Goal: Information Seeking & Learning: Learn about a topic

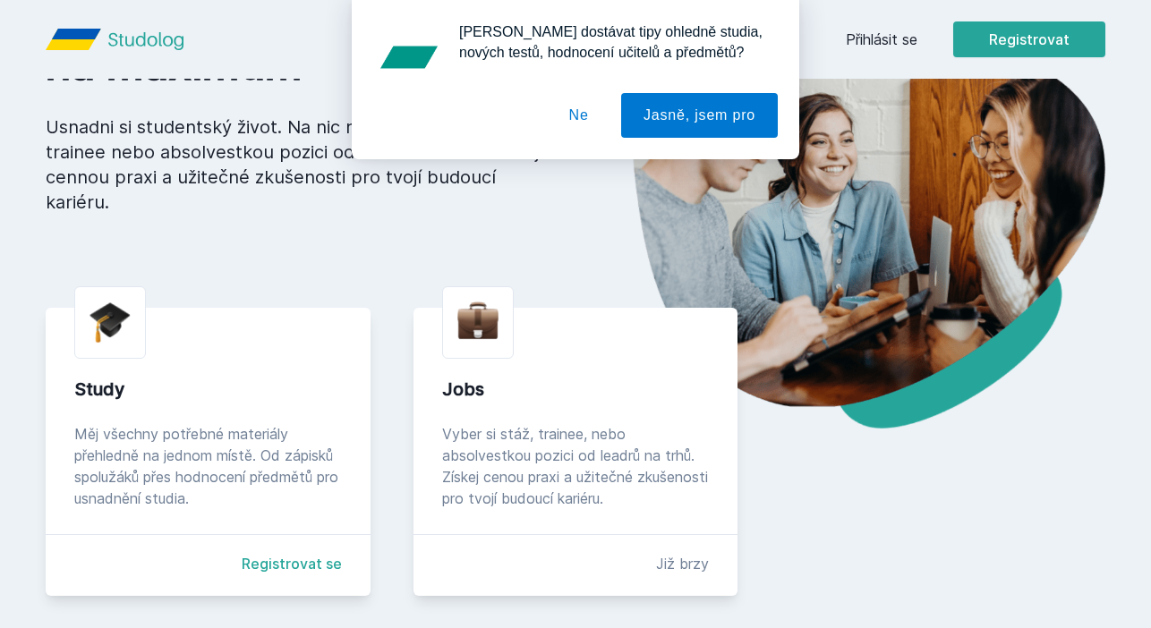
scroll to position [177, 0]
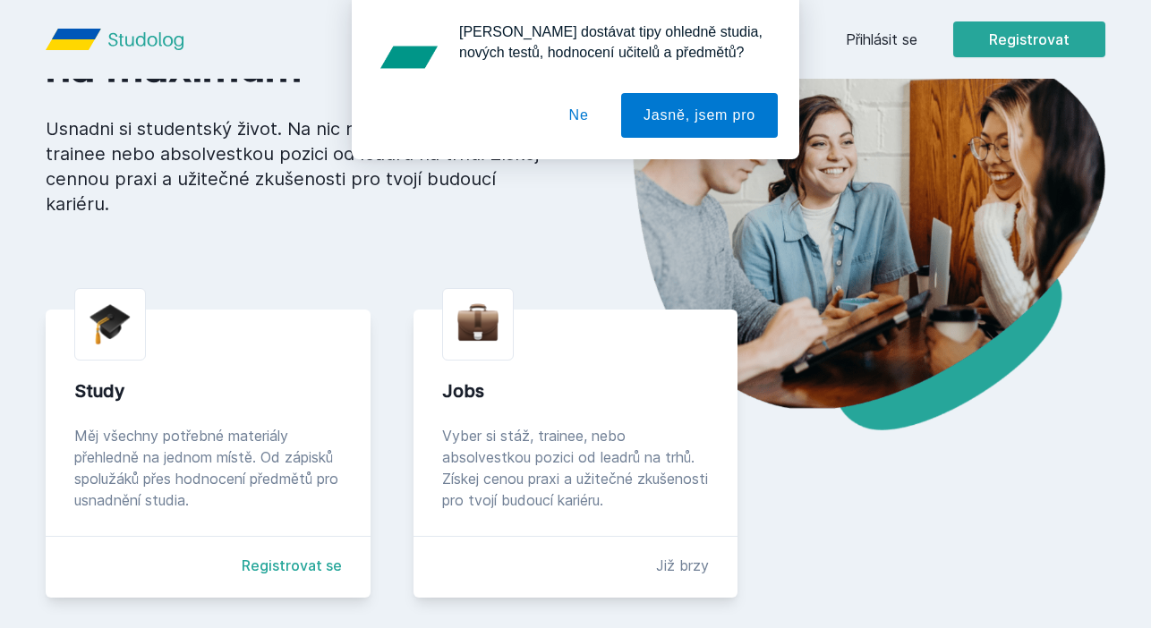
drag, startPoint x: 564, startPoint y: 105, endPoint x: 879, endPoint y: 32, distance: 323.3
click at [879, 32] on div "Chceš dostávat tipy ohledně studia, nových testů, hodnocení učitelů a předmětů?…" at bounding box center [575, 79] width 1151 height 159
click at [583, 108] on button "Ne" at bounding box center [579, 115] width 64 height 45
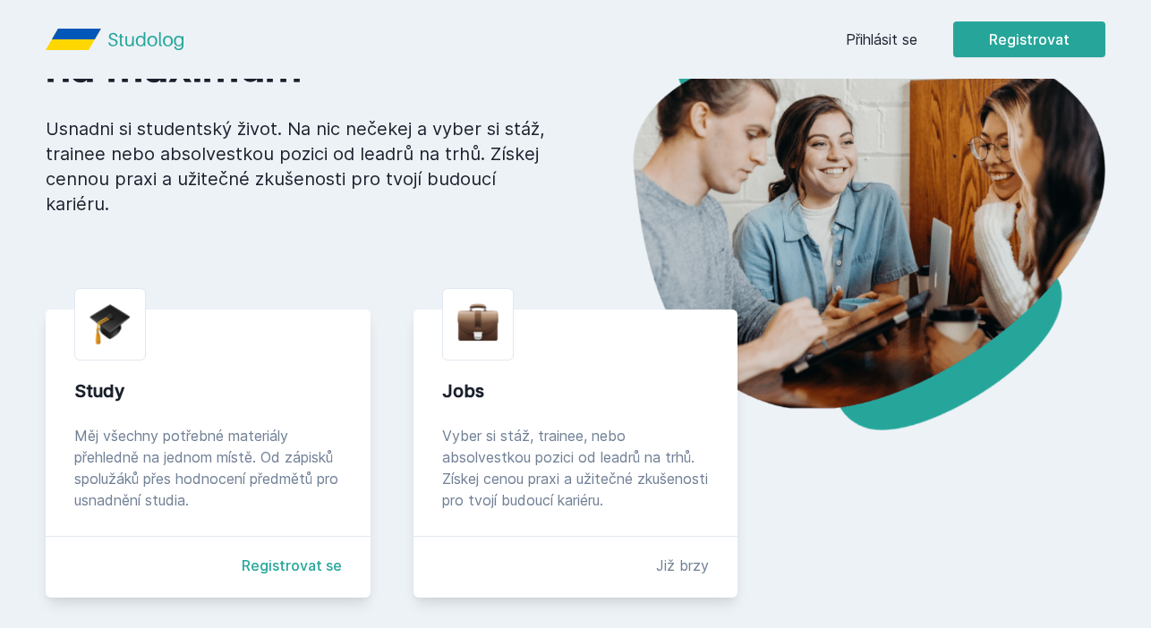
click at [876, 31] on link "Přihlásit se" at bounding box center [882, 39] width 72 height 21
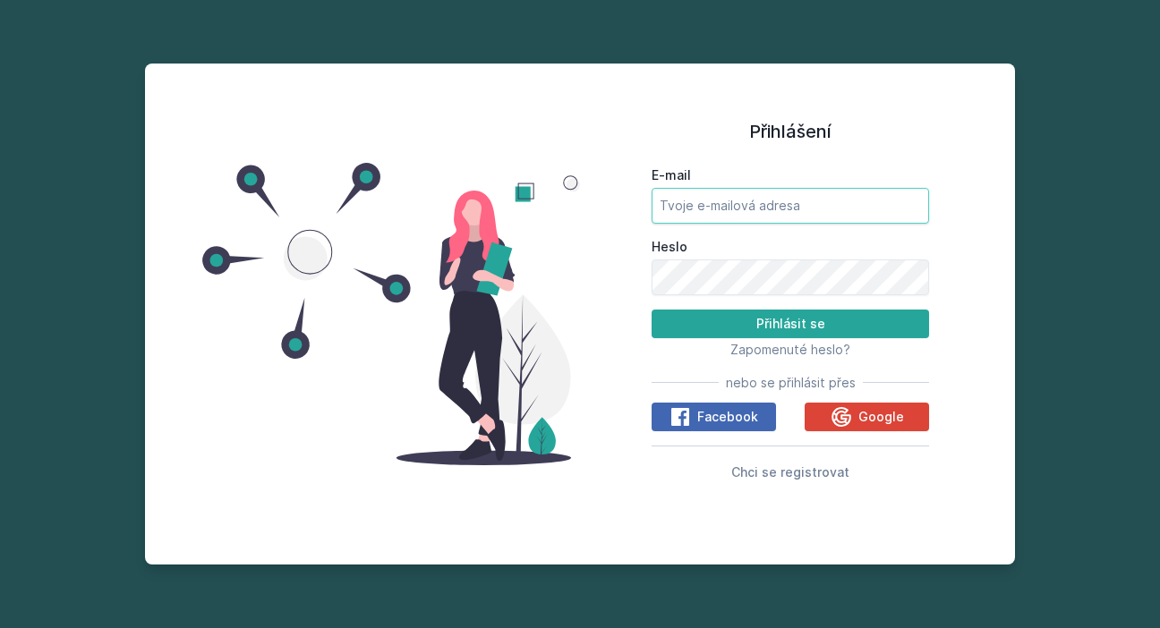
click at [759, 219] on input "E-mail" at bounding box center [791, 206] width 278 height 36
type input "l"
type input "ali"
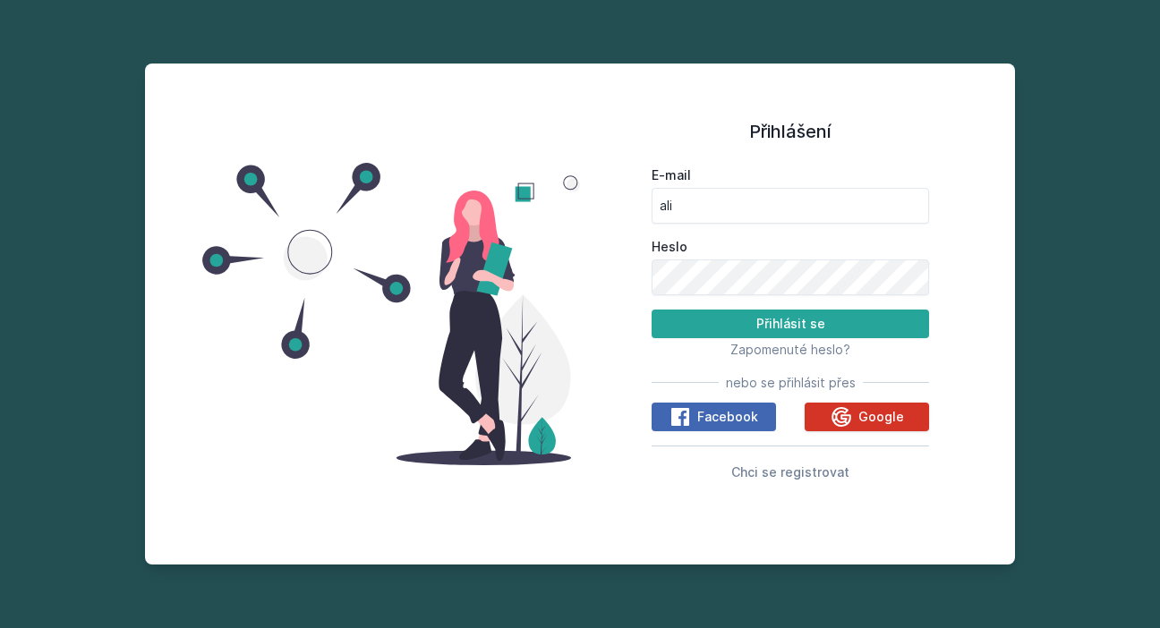
click at [837, 424] on icon at bounding box center [842, 416] width 20 height 20
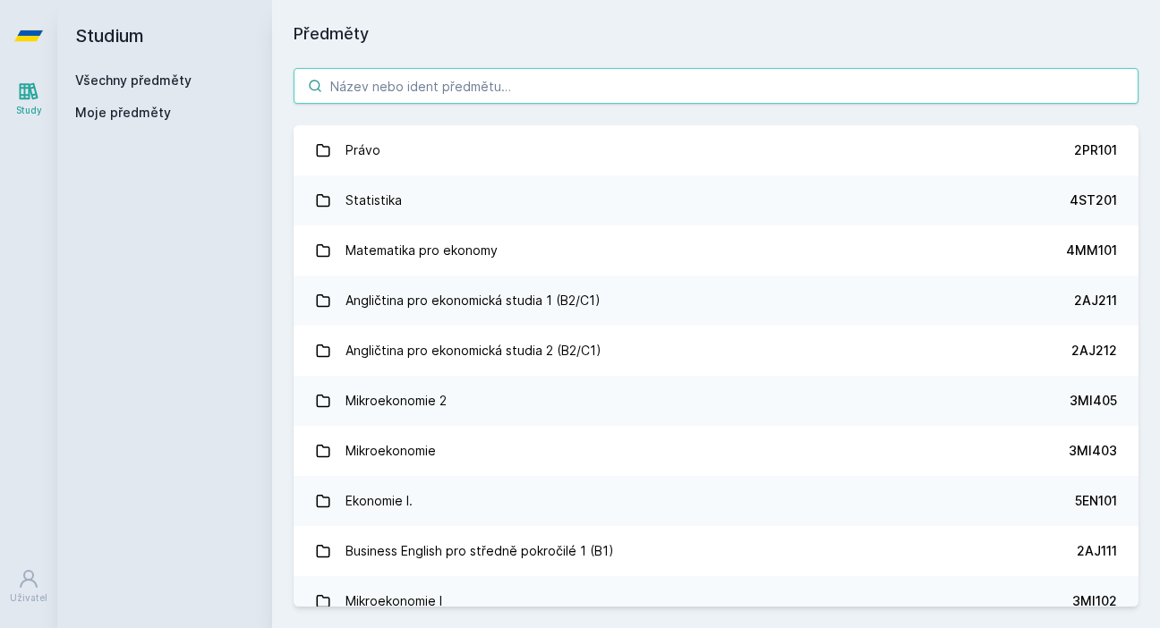
click at [604, 73] on input "search" at bounding box center [716, 86] width 845 height 36
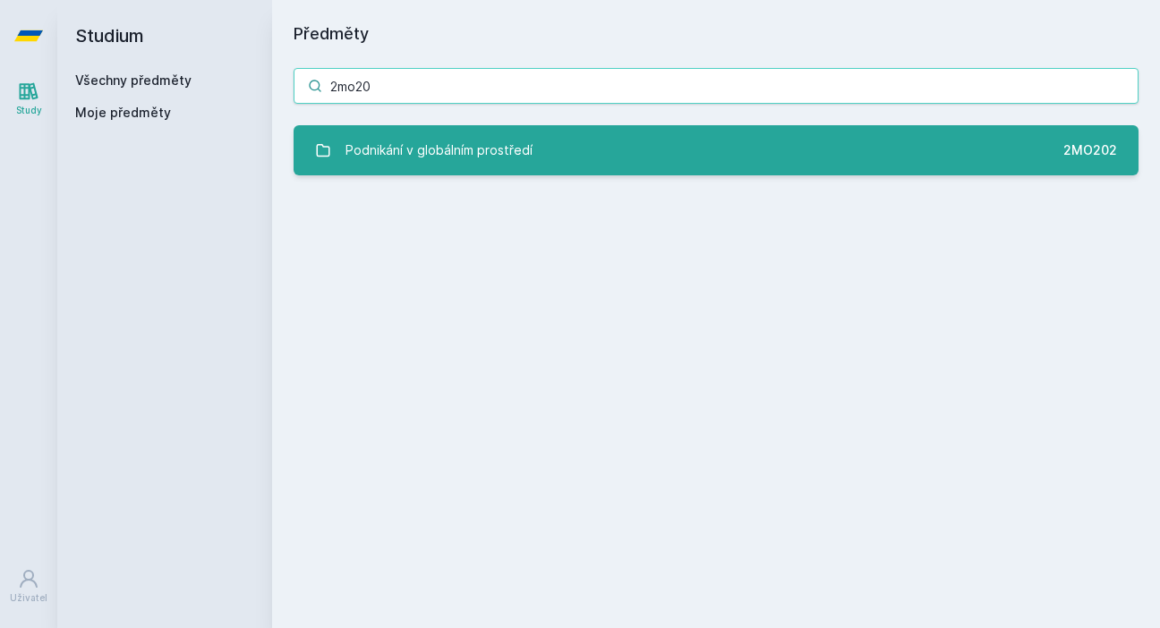
type input "2mo20"
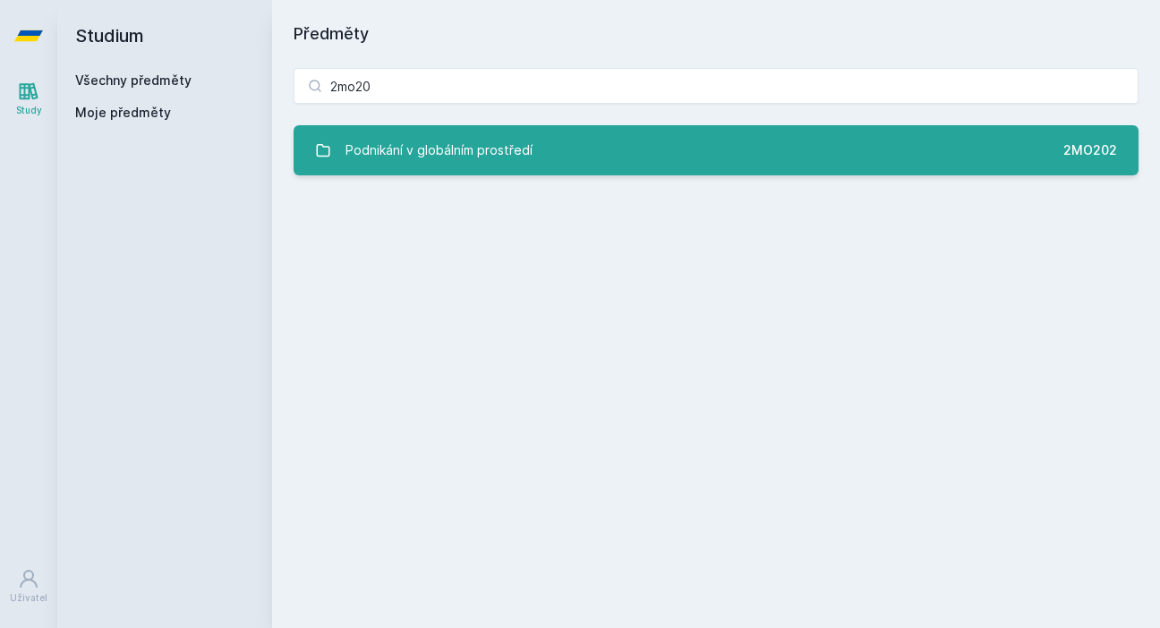
click at [466, 165] on div "Podnikání v globálním prostředí" at bounding box center [439, 150] width 187 height 36
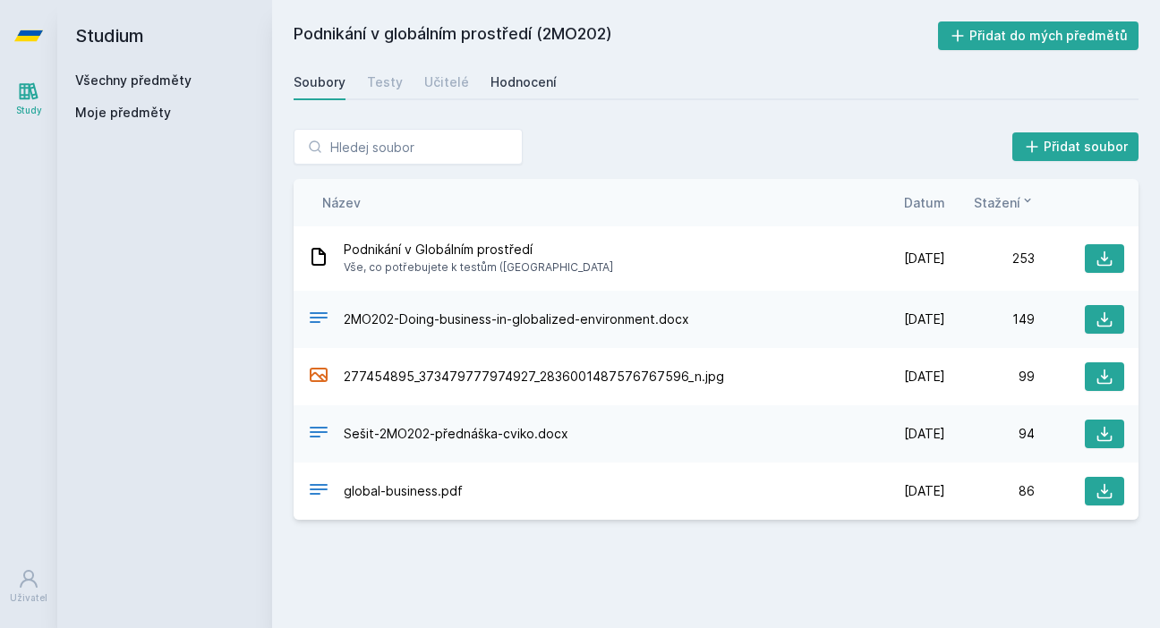
click at [532, 75] on div "Hodnocení" at bounding box center [524, 82] width 66 height 18
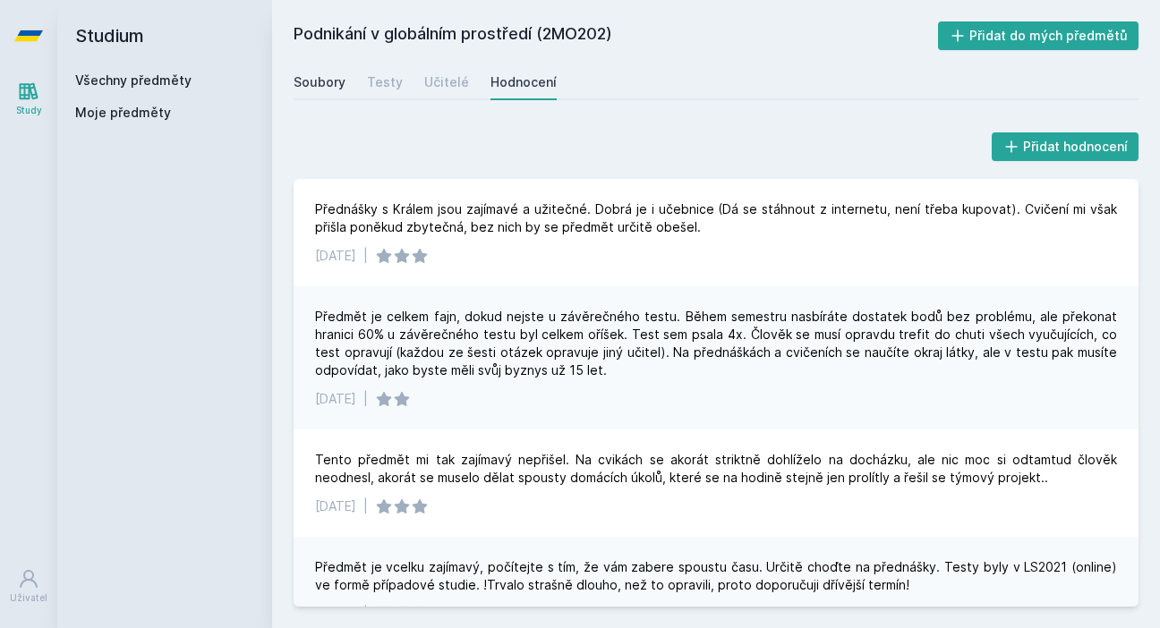
click at [310, 75] on div "Soubory" at bounding box center [320, 82] width 52 height 18
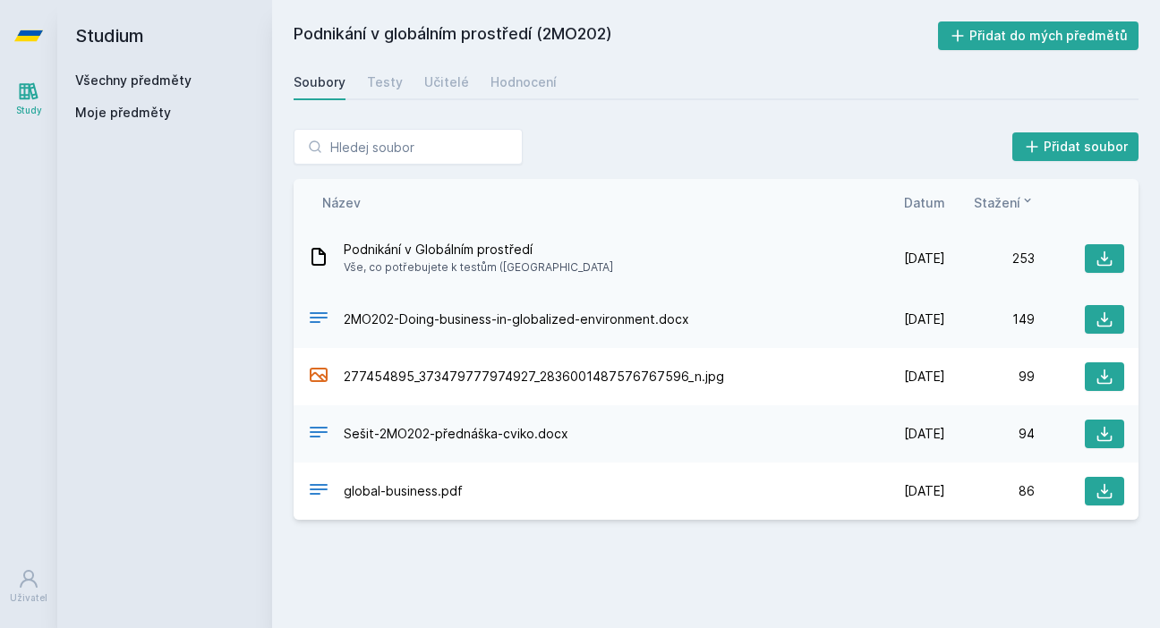
click at [451, 249] on span "Podnikání v Globálním prostředí" at bounding box center [478, 250] width 269 height 18
click at [1114, 261] on button at bounding box center [1104, 258] width 39 height 29
